Goal: Task Accomplishment & Management: Manage account settings

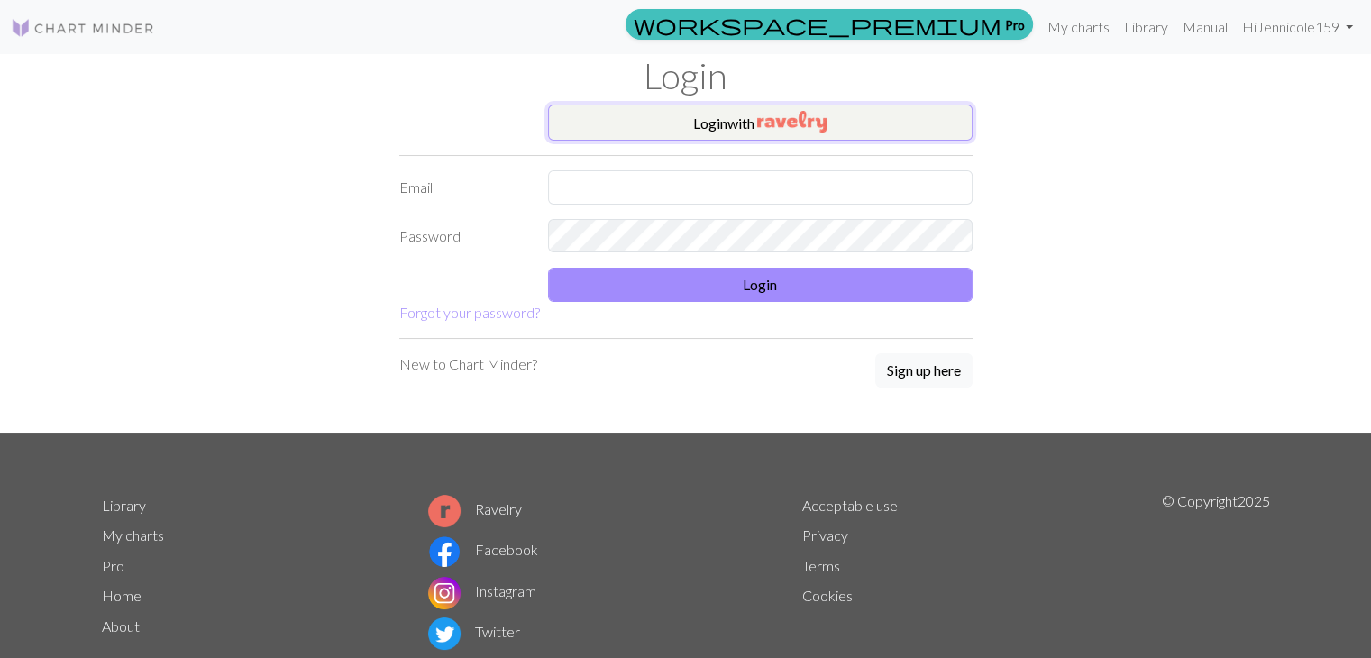
click at [679, 132] on button "Login with" at bounding box center [760, 123] width 424 height 36
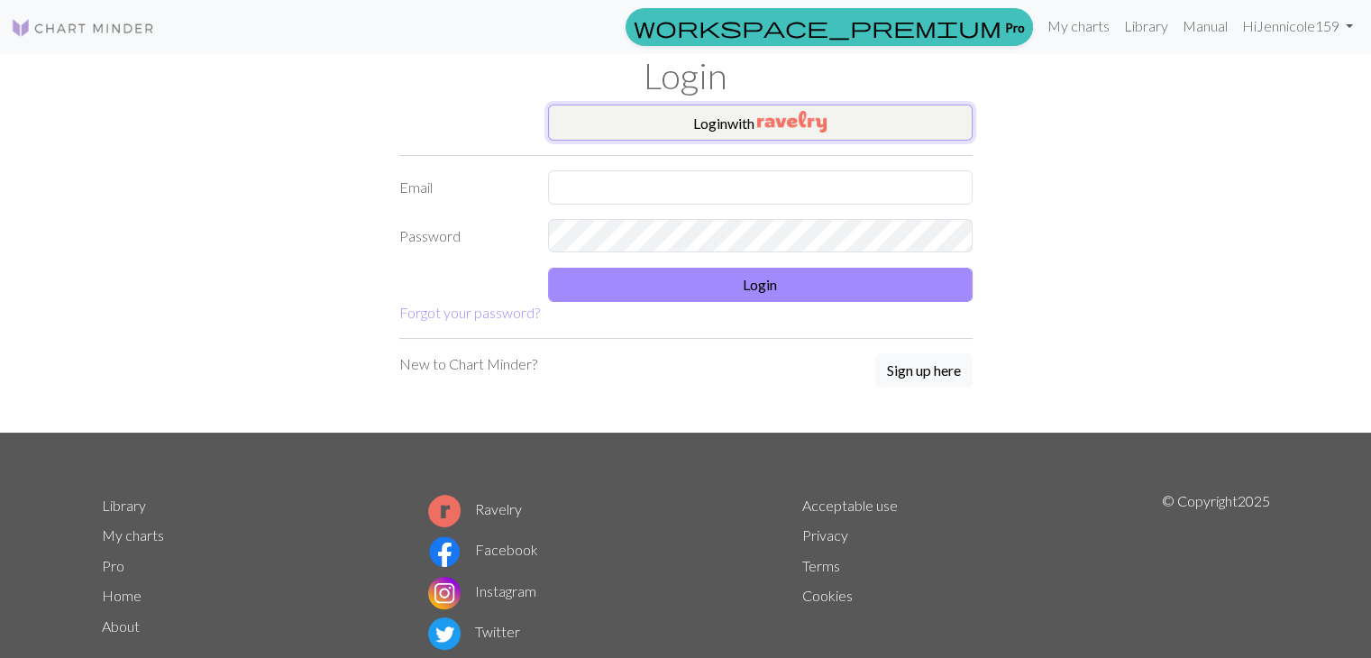
click at [631, 137] on button "Login with" at bounding box center [760, 123] width 424 height 36
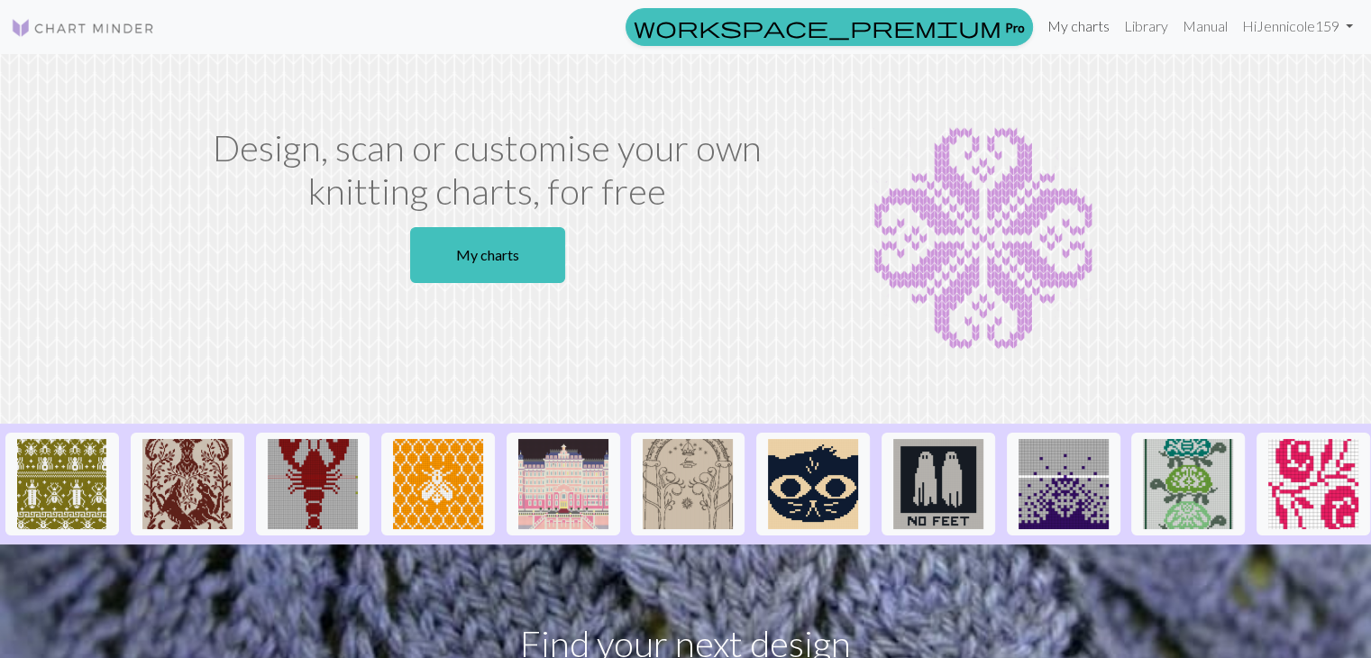
click at [1092, 37] on link "My charts" at bounding box center [1078, 26] width 77 height 36
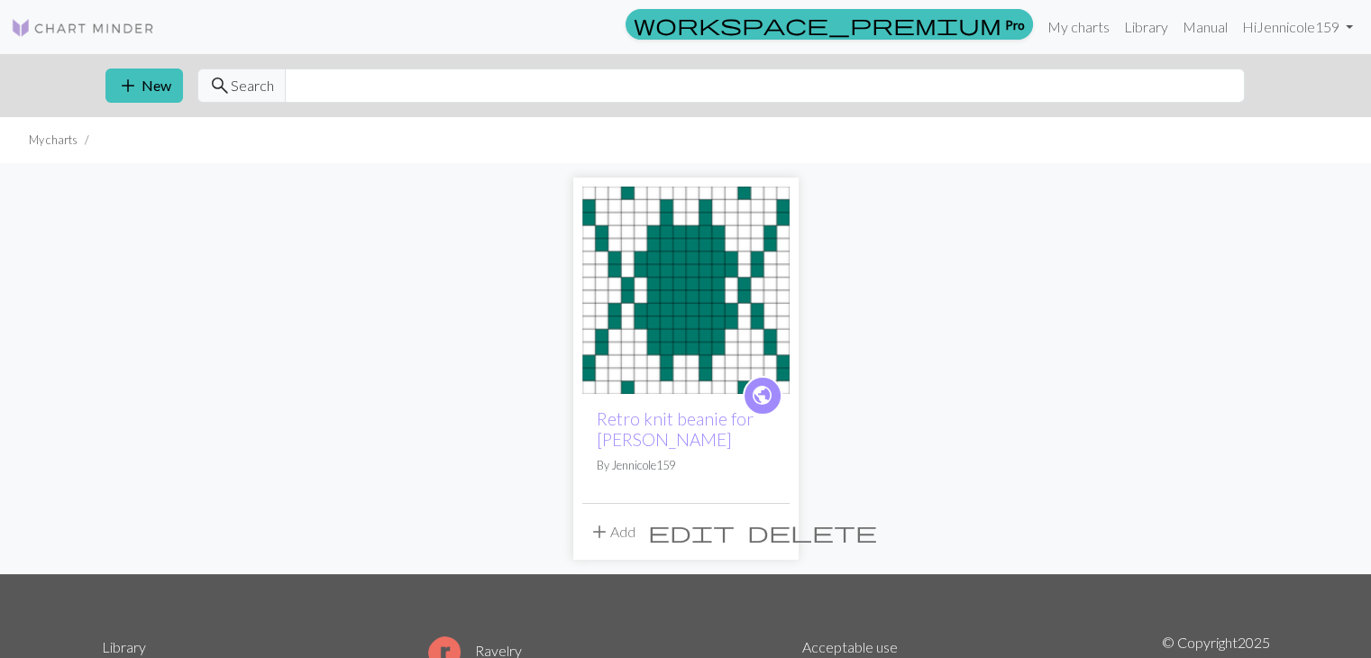
click at [721, 243] on img at bounding box center [685, 290] width 207 height 207
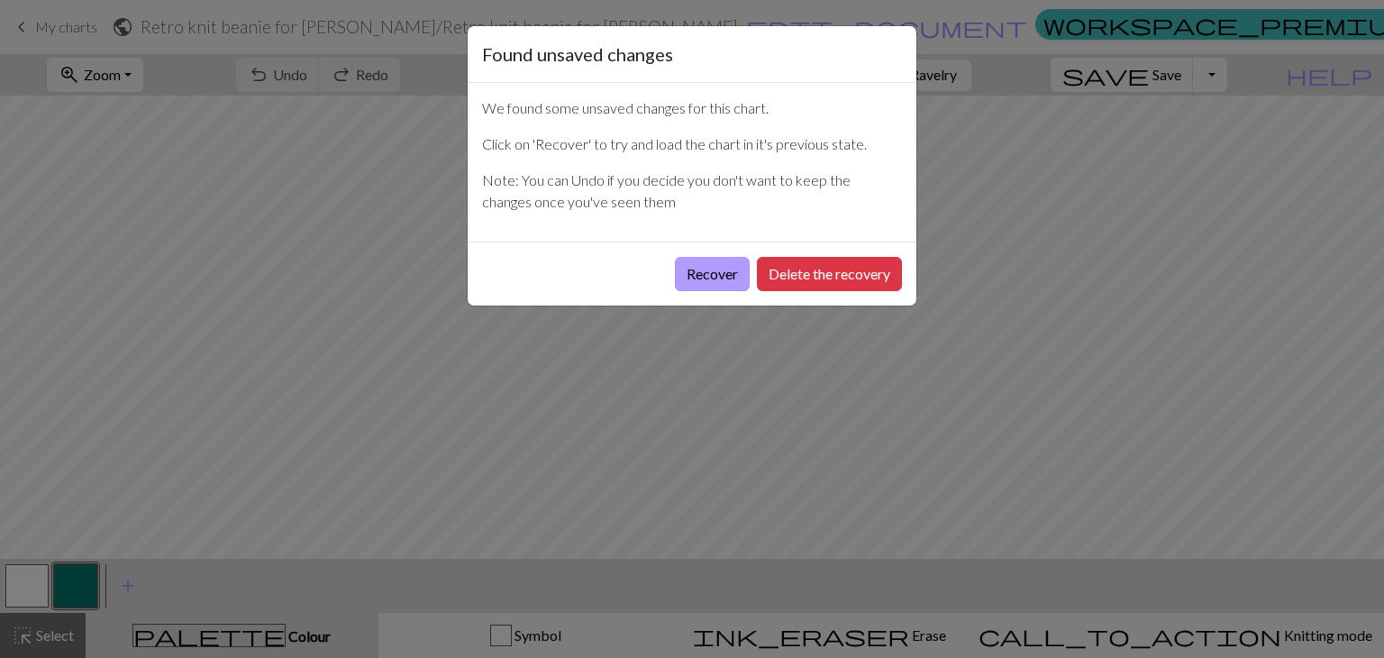
click at [709, 262] on button "Recover" at bounding box center [712, 274] width 75 height 34
